Goal: Find specific page/section: Find specific page/section

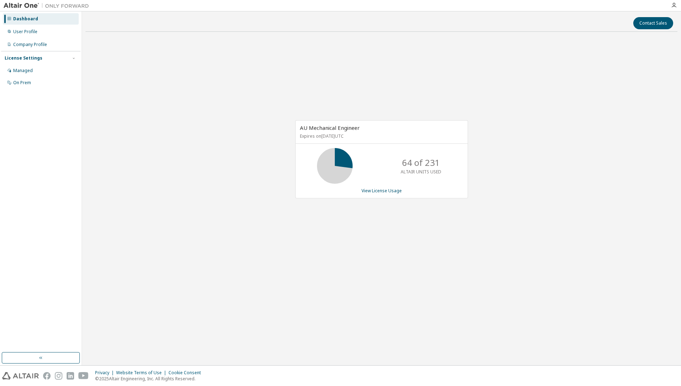
click at [225, 84] on div "AU Mechanical Engineer Expires on [DATE] UTC 64 of 231 ALTAIR UNITS USED View L…" at bounding box center [382, 162] width 592 height 251
